Goal: Information Seeking & Learning: Learn about a topic

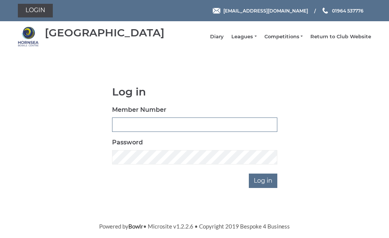
click at [131, 126] on input "Member Number" at bounding box center [194, 125] width 165 height 14
type input "0248"
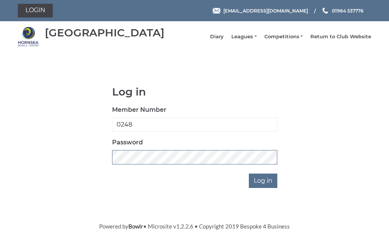
scroll to position [109, 0]
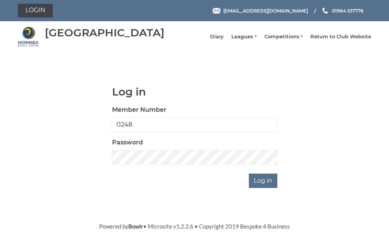
click at [272, 174] on input "Log in" at bounding box center [263, 181] width 28 height 14
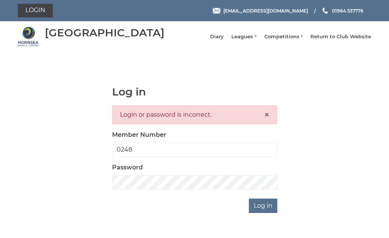
click at [251, 37] on link "Leagues" at bounding box center [243, 36] width 25 height 7
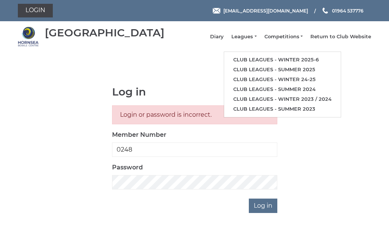
click at [303, 59] on link "Club leagues - Winter 2025-6" at bounding box center [282, 60] width 117 height 10
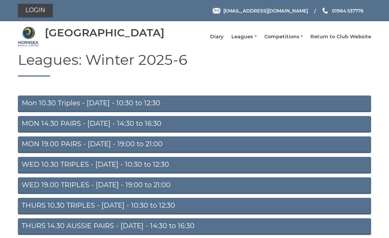
click at [133, 107] on link "Mon 10.30 Triples - [DATE] - 10:30 to 12:30" at bounding box center [194, 104] width 353 height 17
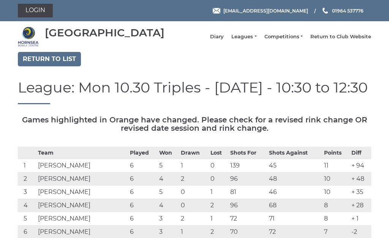
click at [52, 58] on link "Return to list" at bounding box center [49, 59] width 63 height 14
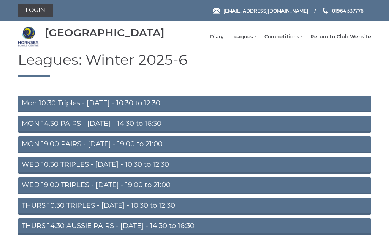
click at [154, 127] on link "MON 14.30 PAIRS - [DATE] - 14:30 to 16:30" at bounding box center [194, 124] width 353 height 17
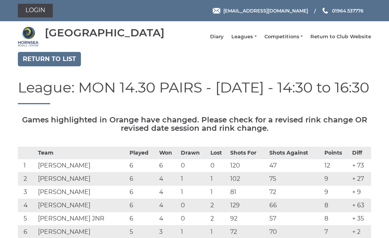
click at [59, 60] on link "Return to list" at bounding box center [49, 59] width 63 height 14
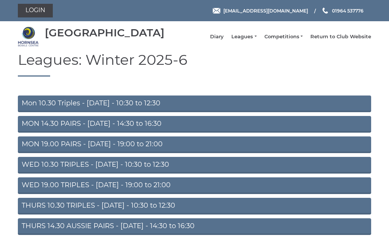
click at [147, 148] on link "MON 19.00 PAIRS - Monday - 19:00 to 21:00" at bounding box center [194, 145] width 353 height 17
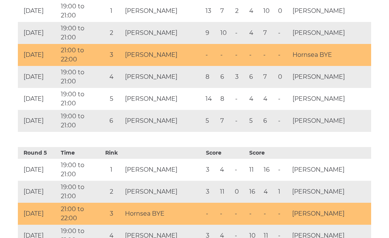
scroll to position [897, 0]
